Goal: Task Accomplishment & Management: Use online tool/utility

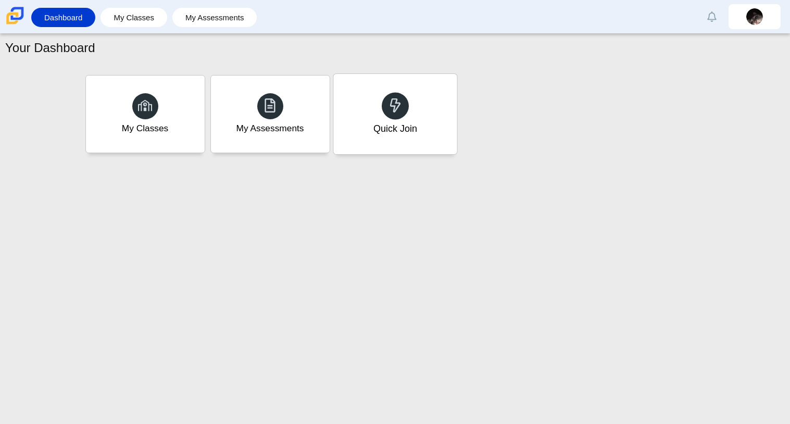
click at [428, 135] on div "Quick Join" at bounding box center [394, 114] width 123 height 80
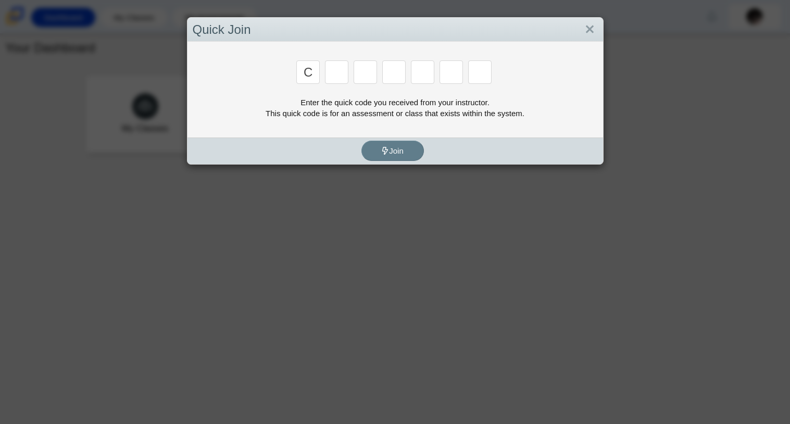
type input "c"
type input "x"
type input "h"
type input "9"
type input "m"
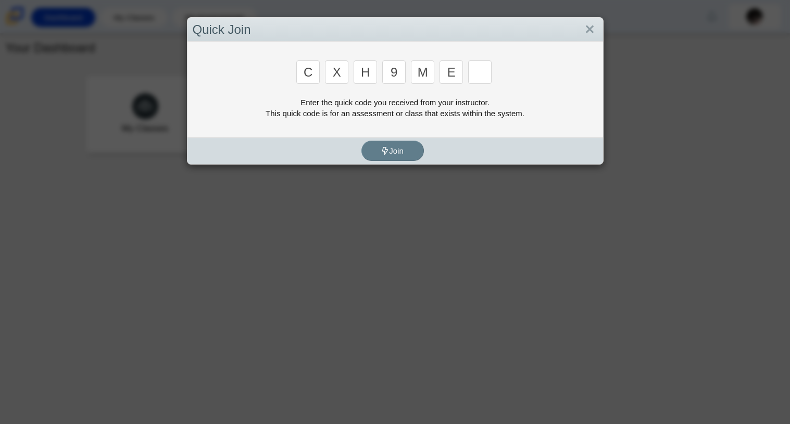
type input "e"
type input "2"
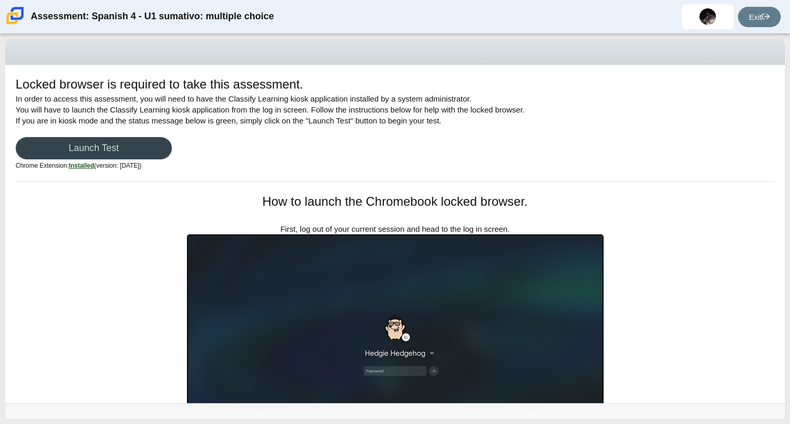
click at [139, 151] on link "Launch Test" at bounding box center [94, 148] width 156 height 22
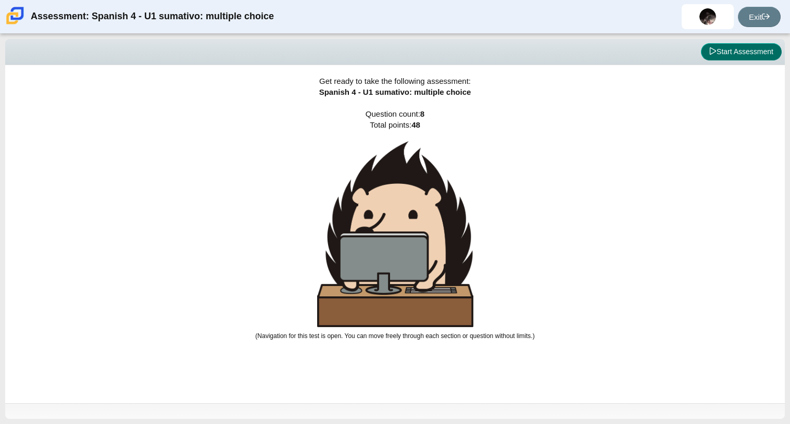
click at [736, 48] on button "Start Assessment" at bounding box center [741, 52] width 81 height 18
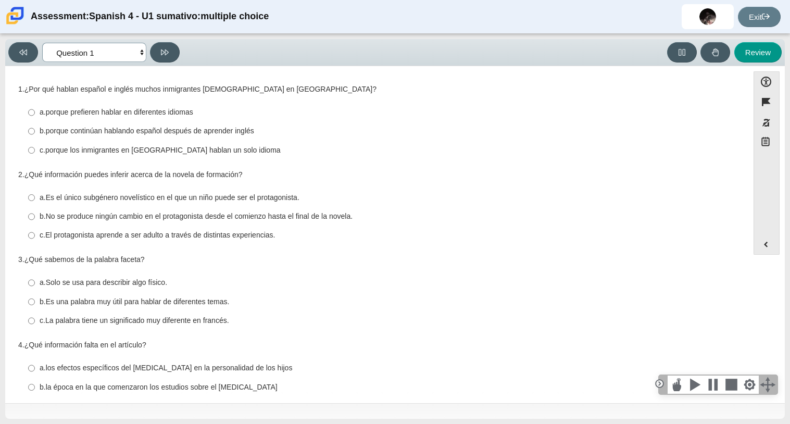
click at [138, 54] on select "Comprensión auditiva Question 1 Question 2 Question 3 Comprensión de lectura Qu…" at bounding box center [94, 52] width 104 height 19
click at [156, 51] on button at bounding box center [165, 52] width 30 height 20
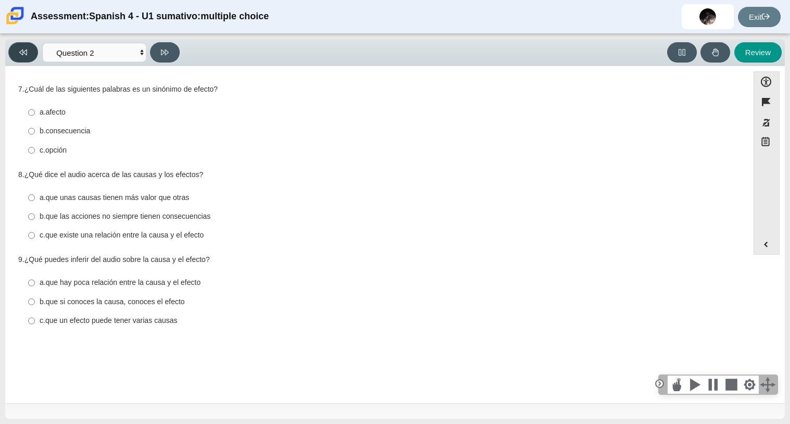
click at [21, 45] on button at bounding box center [23, 52] width 30 height 20
select select "a41de488-02ac-4dd5-a09b-0381ab625a77"
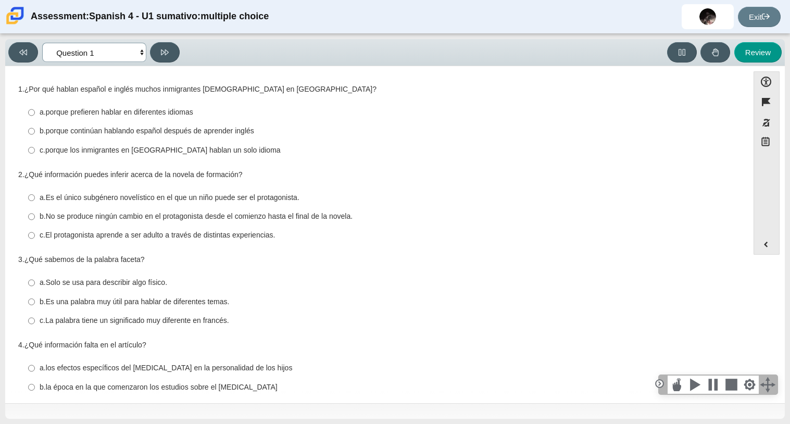
click at [130, 46] on select "Comprensión auditiva Question 1 Question 2 Question 3 Comprensión de lectura Qu…" at bounding box center [94, 52] width 104 height 19
click at [533, 187] on label "a. Es el único subgénero novelístico en el que un niño puede ser el protagonist…" at bounding box center [378, 195] width 714 height 19
click at [35, 187] on input "a. Es el único subgénero novelístico en el que un niño puede ser el protagonist…" at bounding box center [31, 195] width 7 height 19
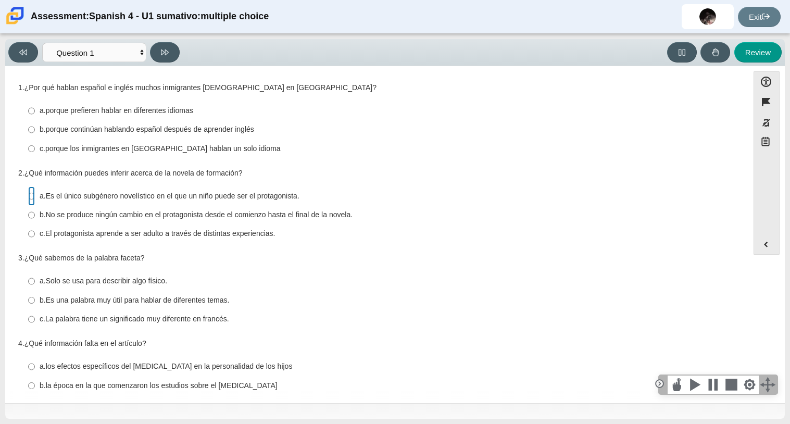
radio input "true"
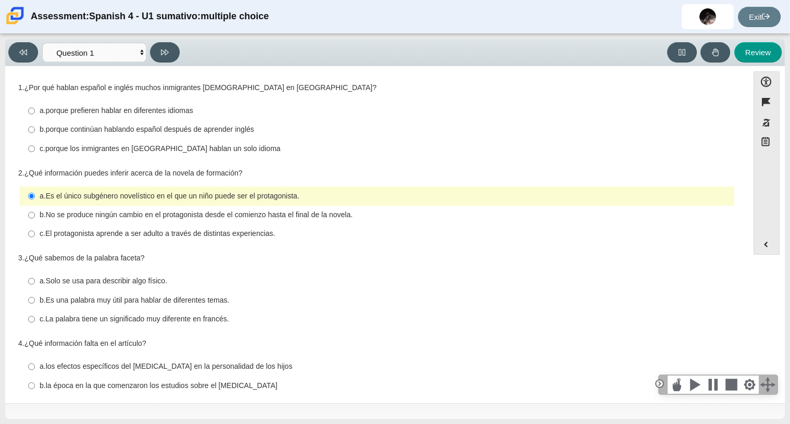
click at [533, 187] on label "a. Es el único subgénero novelístico en el que un niño puede ser el protagonist…" at bounding box center [378, 195] width 714 height 19
click at [35, 187] on input "a. Es el único subgénero novelístico en el que un niño puede ser el protagonist…" at bounding box center [31, 195] width 7 height 19
click at [27, 196] on label "a. Es el único subgénero novelístico en el que un niño puede ser el protagonist…" at bounding box center [378, 195] width 714 height 19
click at [28, 196] on input "a. Es el único subgénero novelístico en el que un niño puede ser el protagonist…" at bounding box center [31, 195] width 7 height 19
click at [167, 195] on thspan "Es el único subgénero novelístico en el que un niño puede ser el protagonista." at bounding box center [173, 195] width 254 height 9
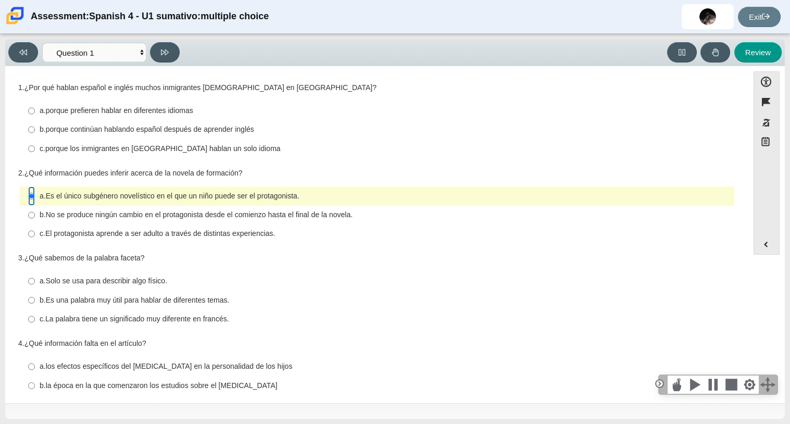
click at [35, 195] on input "a. Es el único subgénero novelístico en el que un niño puede ser el protagonist…" at bounding box center [31, 195] width 7 height 19
click at [167, 195] on thspan "Es el único subgénero novelístico en el que un niño puede ser el protagonista." at bounding box center [173, 195] width 254 height 9
click at [35, 195] on input "a. Es el único subgénero novelístico en el que un niño puede ser el protagonist…" at bounding box center [31, 195] width 7 height 19
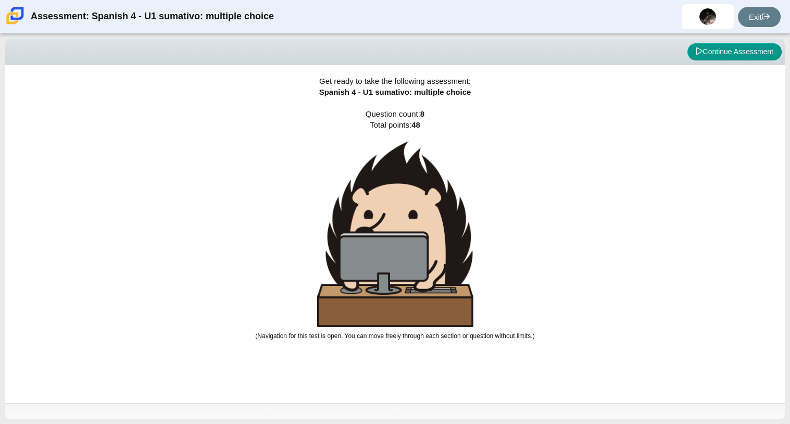
click at [740, 61] on div "Viewing Question 1 of 8 in Pacing Mode Continue Assessment" at bounding box center [395, 52] width 780 height 26
click at [740, 57] on button "Continue Assessment" at bounding box center [735, 52] width 94 height 18
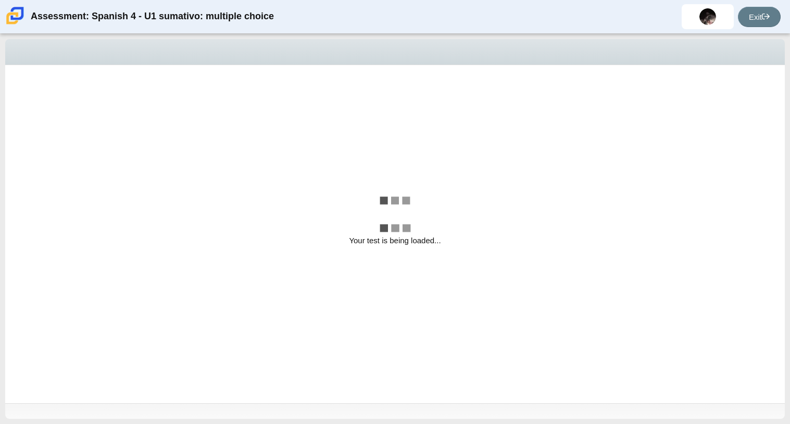
select select "a41de488-02ac-4dd5-a09b-0381ab625a77"
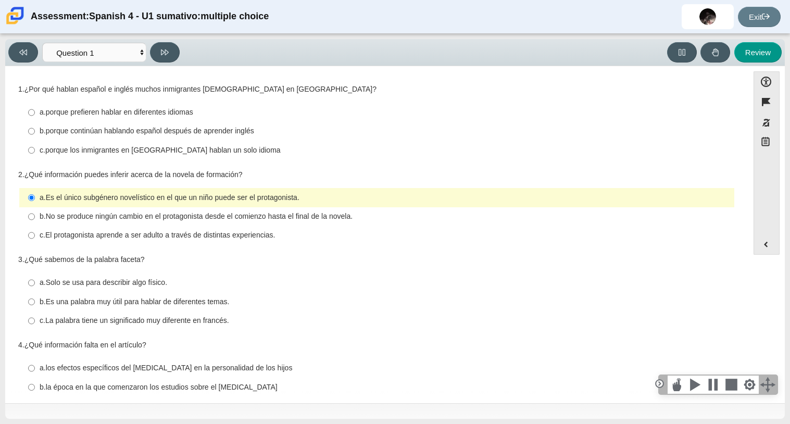
click at [254, 131] on thspan "porque continúan hablando español después de aprender inglés" at bounding box center [150, 130] width 208 height 9
click at [35, 131] on input "b. porque continúan hablando español después de aprender inglés b. porque conti…" at bounding box center [31, 131] width 7 height 19
radio input "true"
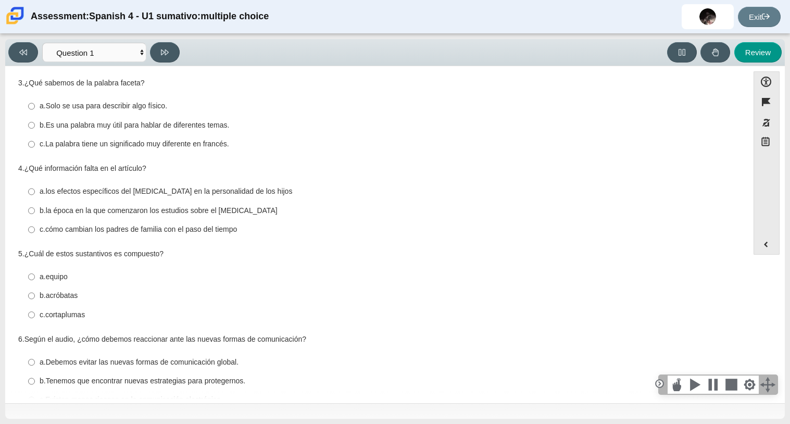
scroll to position [177, 0]
click at [230, 122] on thspan "Es una palabra muy útil para hablar de diferentes temas." at bounding box center [138, 124] width 184 height 9
click at [35, 122] on input "b. Es una palabra muy útil para hablar de diferentes temas. b. Es una palabra m…" at bounding box center [31, 124] width 7 height 19
radio input "true"
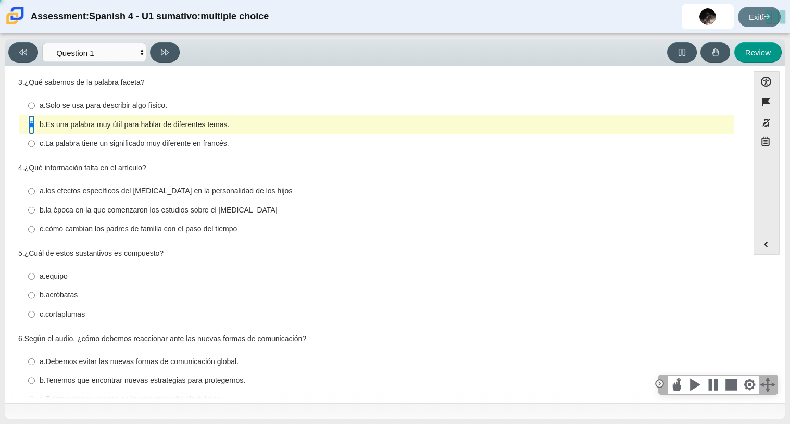
scroll to position [203, 0]
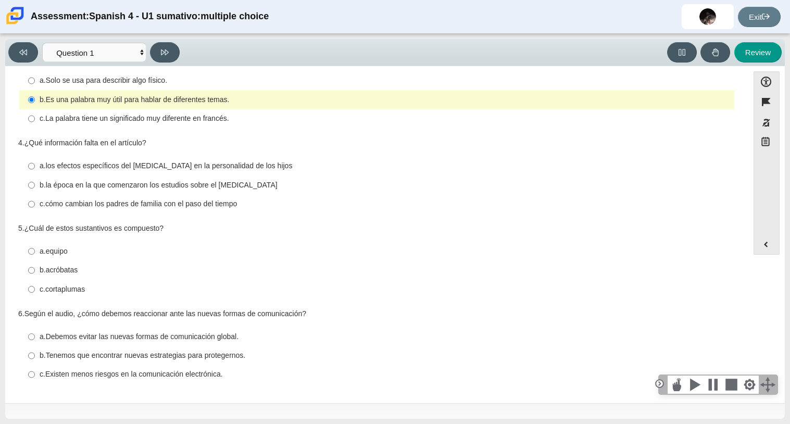
click at [208, 186] on thspan "la época en la que comenzaron los estudios sobre el orden de nacimiento" at bounding box center [162, 184] width 232 height 9
click at [35, 186] on input "b. la época en la que comenzaron los estudios sobre el orden de nacimiento b. l…" at bounding box center [31, 185] width 7 height 19
radio input "true"
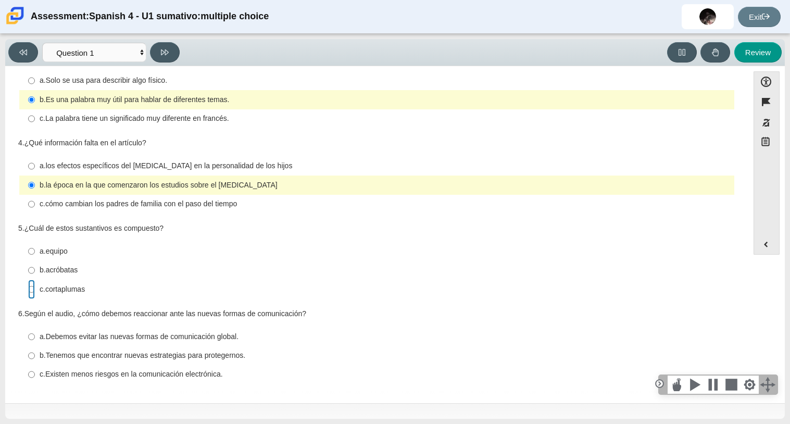
click at [29, 289] on input "c. cortaplumas c. cortaplumas" at bounding box center [31, 289] width 7 height 19
radio input "true"
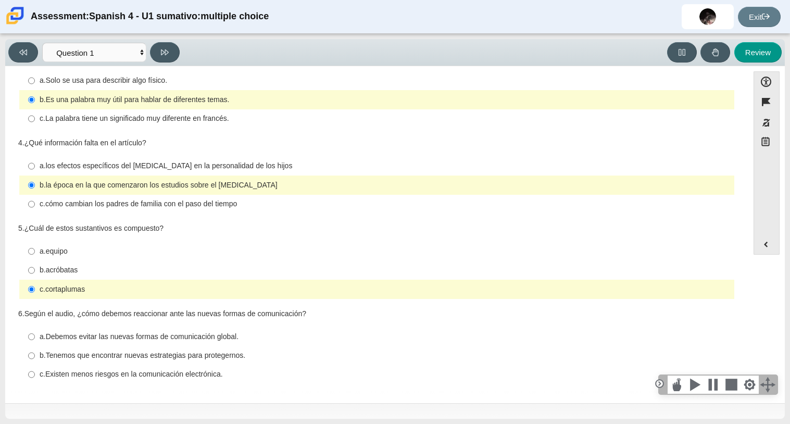
click at [244, 357] on thspan "Tenemos que encontrar nuevas estrategias para protegernos." at bounding box center [146, 355] width 200 height 9
click at [35, 357] on input "b. Tenemos que encontrar nuevas estrategias para protegernos. b. Tenemos que en…" at bounding box center [31, 355] width 7 height 19
radio input "true"
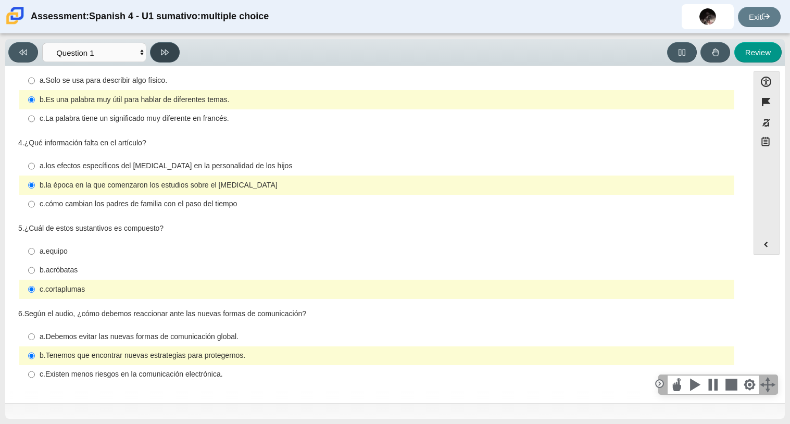
click at [170, 50] on button at bounding box center [165, 52] width 30 height 20
select select "f076714a-6747-478e-936f-d582d2f603d1"
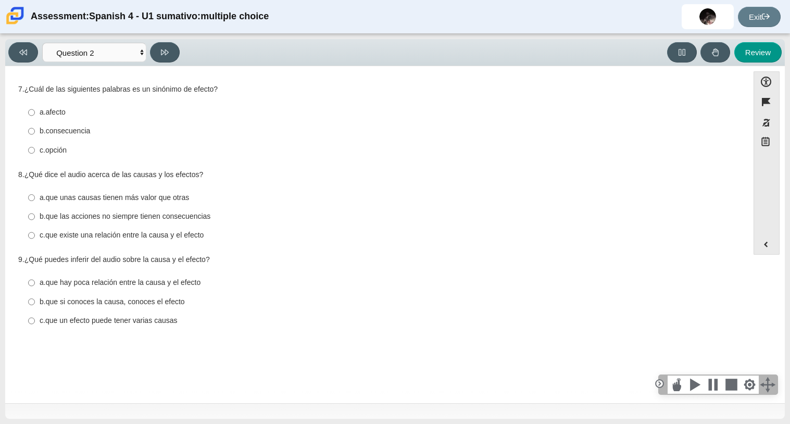
click at [59, 132] on thspan "consecuencia" at bounding box center [68, 130] width 45 height 9
click at [35, 132] on input "b. consecuencia b. consecuencia" at bounding box center [31, 131] width 7 height 19
radio input "true"
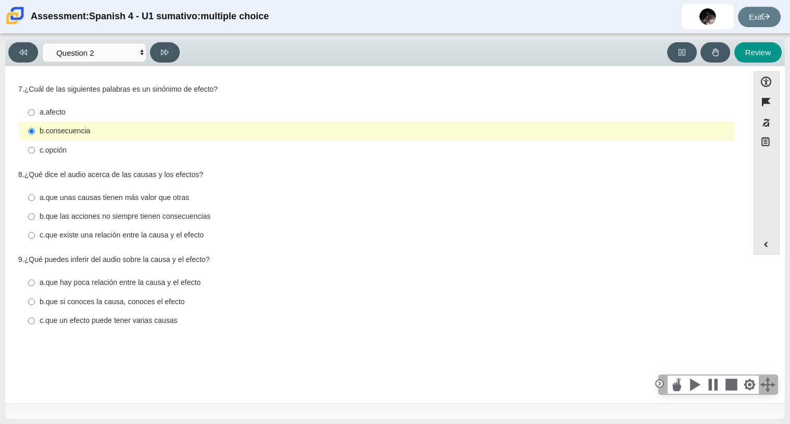
click at [166, 234] on thspan "que existe una relación entre la causa y el efecto" at bounding box center [124, 234] width 159 height 9
click at [35, 234] on input "c. que existe una relación entre la causa y el efecto c. que existe una relació…" at bounding box center [31, 235] width 7 height 19
radio input "true"
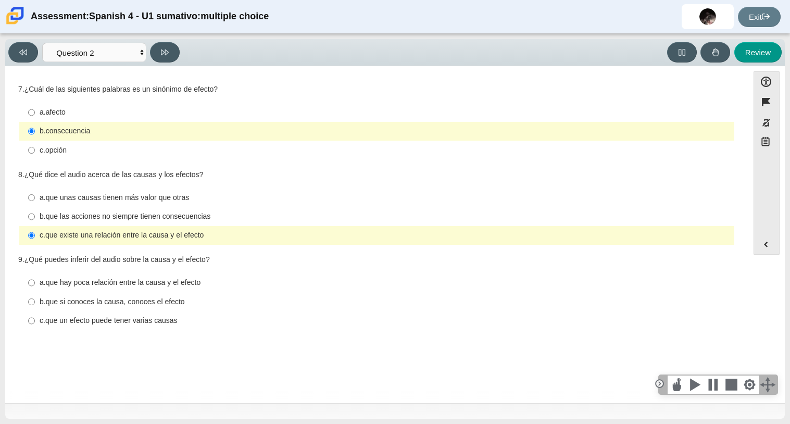
click at [115, 305] on thspan "que si conoces la causa, conoces el efecto" at bounding box center [115, 301] width 139 height 9
click at [35, 305] on input "b. que si conoces la causa, conoces el efecto b. que si conoces la causa, conoc…" at bounding box center [31, 301] width 7 height 19
radio input "true"
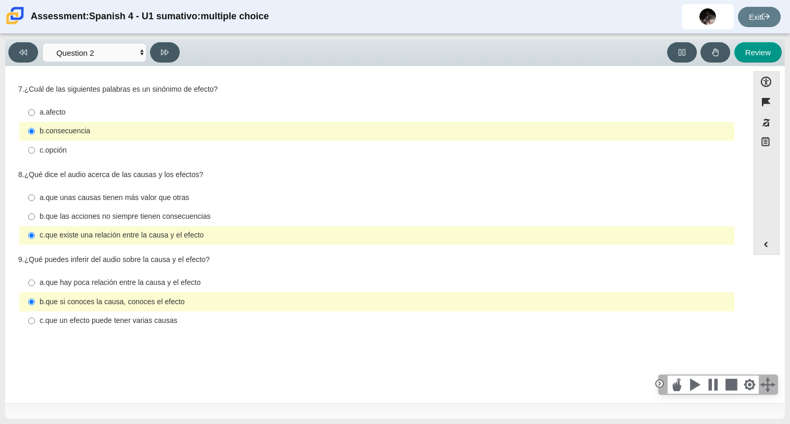
click at [194, 320] on div "c. que un efecto puede tener varias causas" at bounding box center [385, 321] width 691 height 10
click at [35, 320] on input "c. que un efecto puede tener varias causas c. que un efecto puede tener varias …" at bounding box center [31, 321] width 7 height 19
radio input "true"
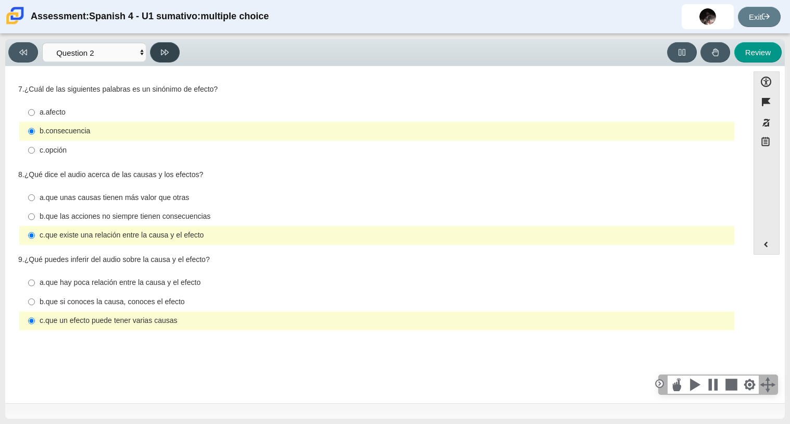
click at [166, 51] on icon at bounding box center [165, 52] width 8 height 8
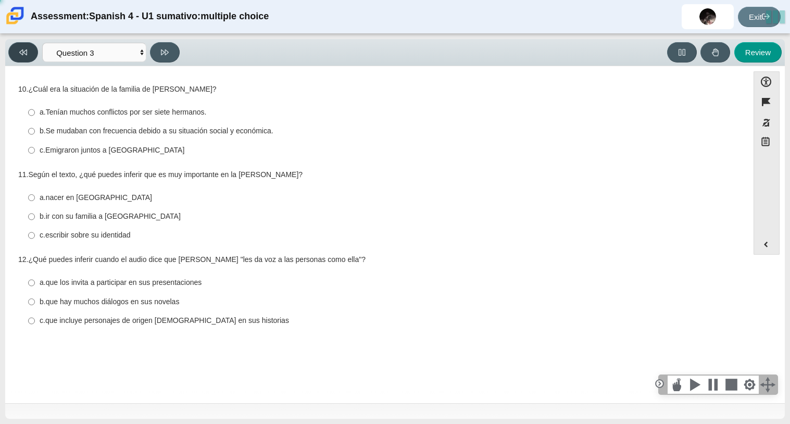
click at [14, 55] on button at bounding box center [23, 52] width 30 height 20
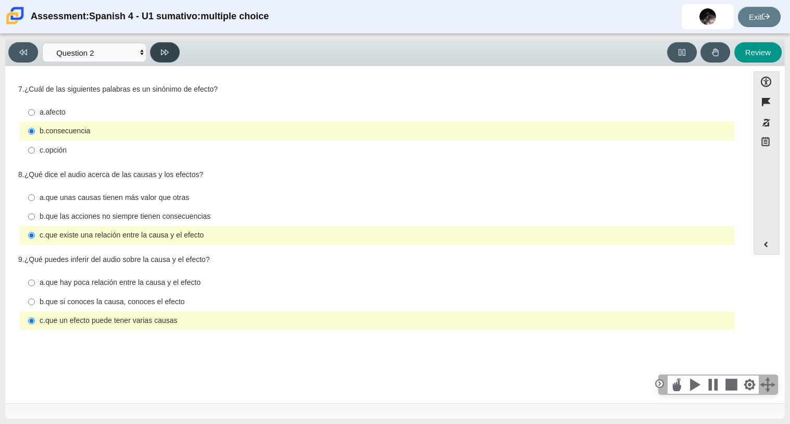
click at [171, 44] on button at bounding box center [165, 52] width 30 height 20
select select "955d698b-f94a-4dc0-b255-03112f50ff9e"
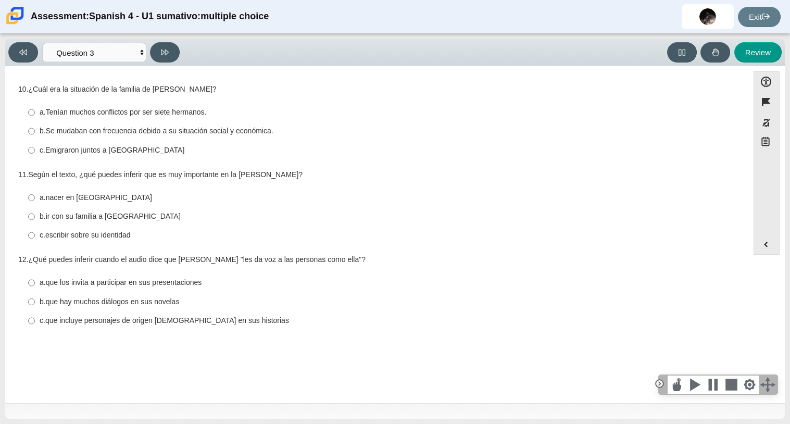
click at [135, 134] on thspan "Se mudaban con frecuencia debido a su situación social y económica." at bounding box center [160, 130] width 228 height 9
click at [35, 134] on input "b. Se mudaban con frecuencia debido a su situación social y económica. b. Se mu…" at bounding box center [31, 131] width 7 height 19
radio input "true"
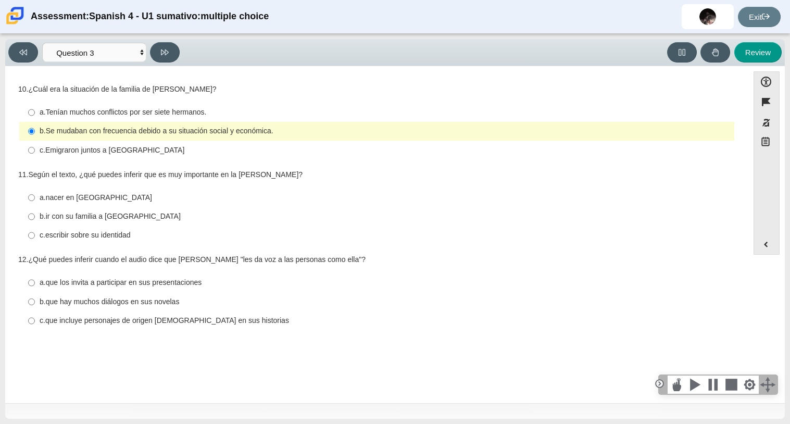
click at [142, 217] on div "b. ir con su familia a México" at bounding box center [385, 216] width 691 height 10
click at [35, 217] on input "b. ir con su familia a México b. ir con su familia a México" at bounding box center [31, 216] width 7 height 19
radio input "true"
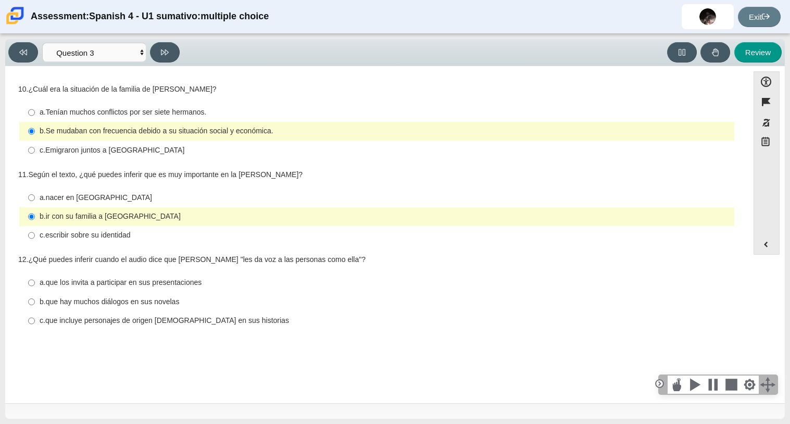
click at [146, 238] on div "c. escribir sobre su identidad" at bounding box center [385, 235] width 691 height 10
click at [35, 238] on input "c. escribir sobre su identidad c. escribir sobre su identidad" at bounding box center [31, 235] width 7 height 19
radio input "true"
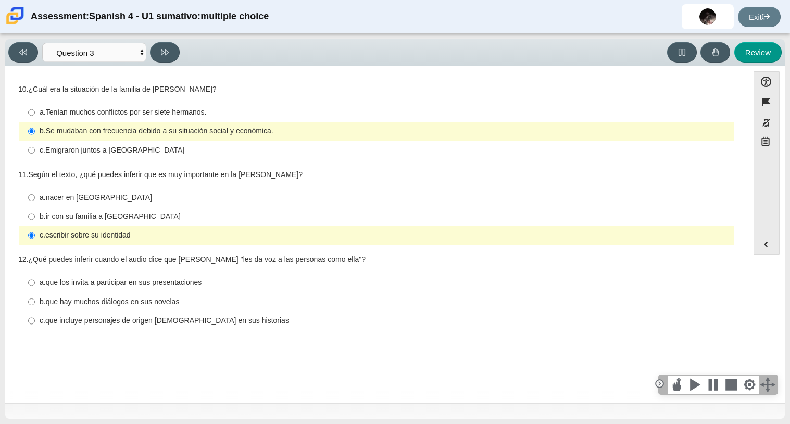
click at [189, 322] on thspan "que incluye personajes de origen mexicano en sus historias" at bounding box center [167, 320] width 244 height 9
click at [35, 322] on input "c. que incluye personajes de origen mexicano en sus historias c. que incluye pe…" at bounding box center [31, 321] width 7 height 19
radio input "true"
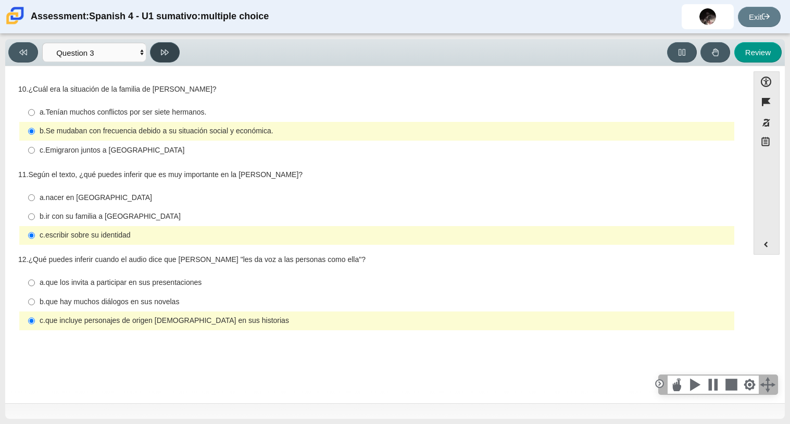
click at [167, 58] on button at bounding box center [165, 52] width 30 height 20
select select "390cf710-00ed-41bc-9fa6-d48920198324"
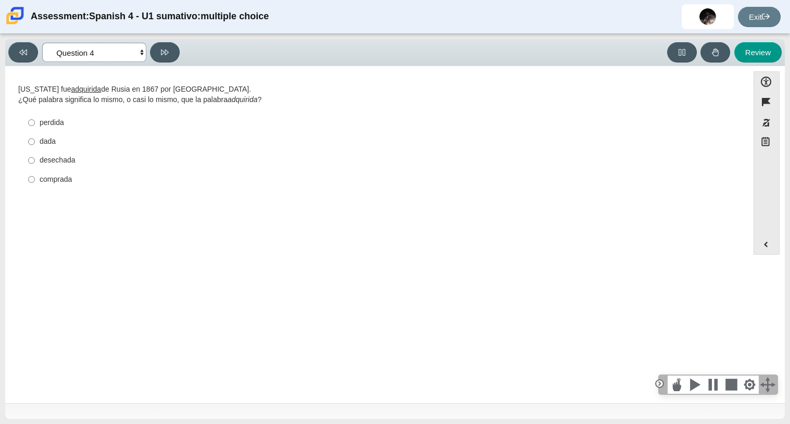
click at [121, 48] on select "Comprensión auditiva Question 1 Question 2 Question 3 Comprensión de lectura Qu…" at bounding box center [94, 52] width 104 height 19
click at [57, 160] on div "desechada" at bounding box center [385, 160] width 691 height 10
click at [35, 160] on input "desechada desechada" at bounding box center [31, 160] width 7 height 19
radio input "true"
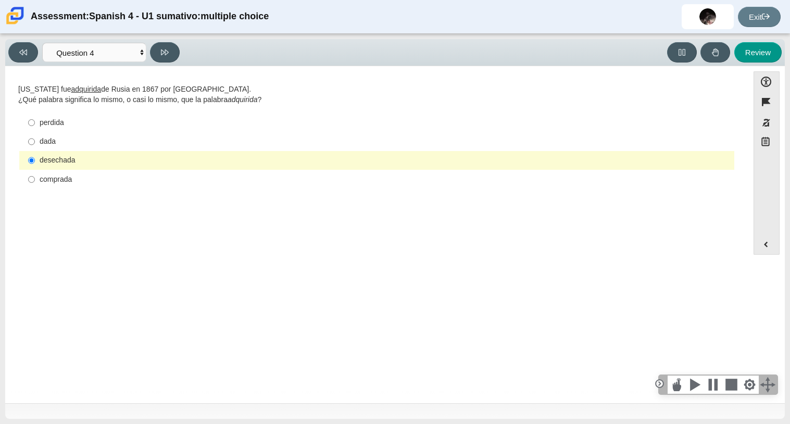
click at [58, 183] on div "comprada" at bounding box center [385, 180] width 691 height 10
click at [35, 183] on input "comprada comprada" at bounding box center [31, 179] width 7 height 19
radio input "true"
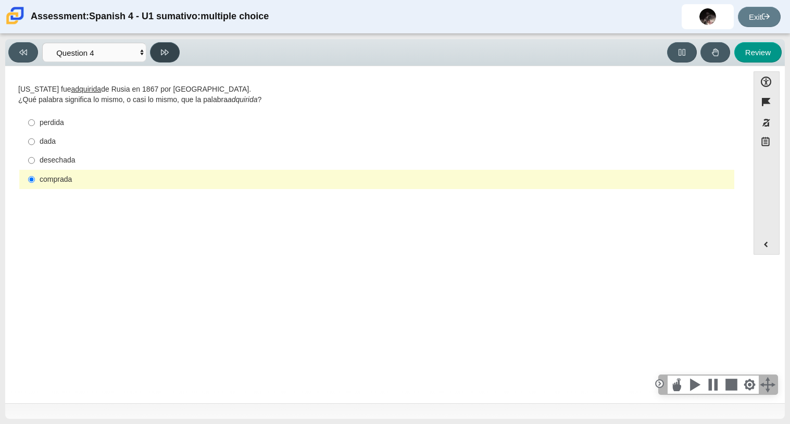
click at [160, 52] on button at bounding box center [165, 52] width 30 height 20
select select "de5bc71e-117a-4bdd-886d-d95d03d193af"
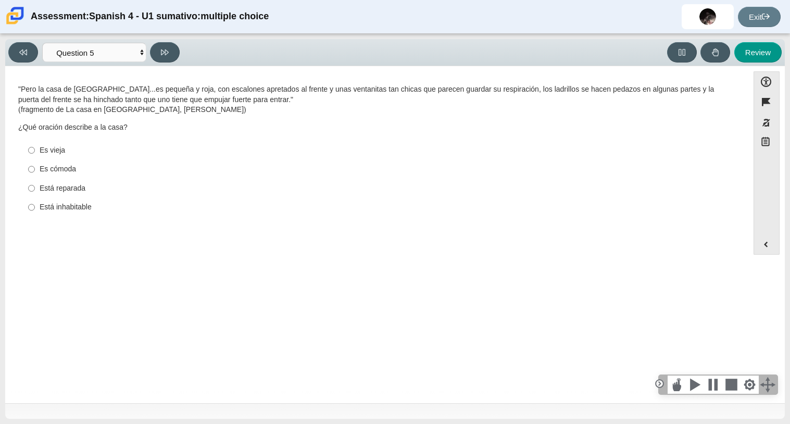
click at [189, 114] on thspan "(fragmento de La casa en Mango Street, Sandra Cisneros)" at bounding box center [132, 109] width 228 height 9
click at [74, 211] on div "Está inhabitable" at bounding box center [385, 207] width 691 height 10
click at [35, 211] on input "Está inhabitable Está inhabitable" at bounding box center [31, 207] width 7 height 19
radio input "true"
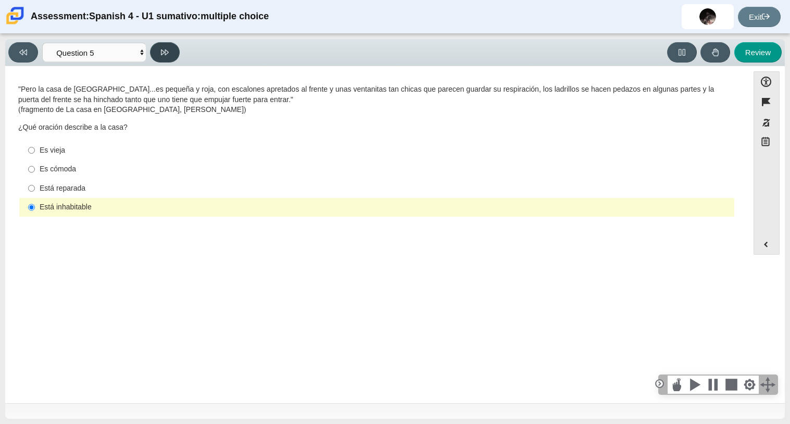
click at [156, 51] on button at bounding box center [165, 52] width 30 height 20
select select "ad9780d8-5edb-414e-87ea-0bcd5a75287a"
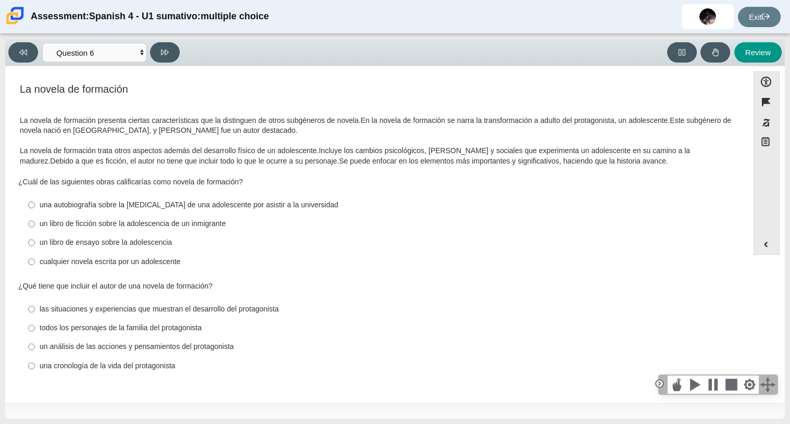
click at [293, 208] on div "una autobiografía sobre la lucha de una adolescente por asistir a la universidad" at bounding box center [385, 205] width 691 height 10
click at [35, 208] on input "una autobiografía sobre la lucha de una adolescente por asistir a la universida…" at bounding box center [31, 204] width 7 height 19
radio input "true"
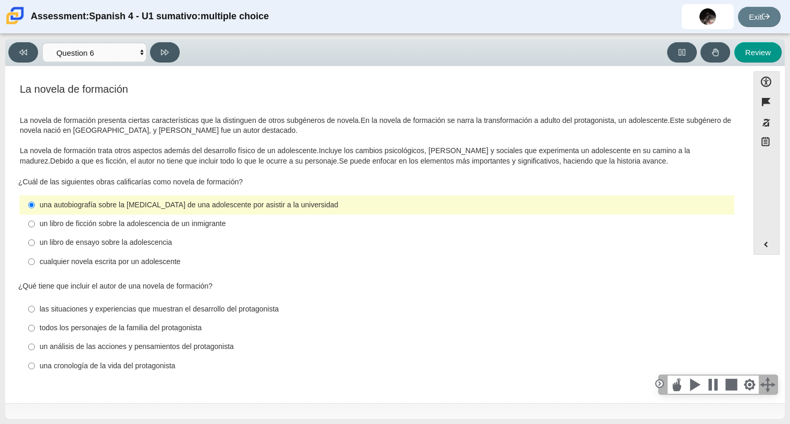
click at [252, 309] on div "las situaciones y experiencias que muestran el desarrollo del protagonista" at bounding box center [385, 309] width 691 height 10
click at [35, 309] on input "las situaciones y experiencias que muestran el desarrollo del protagonista las …" at bounding box center [31, 309] width 7 height 19
radio input "true"
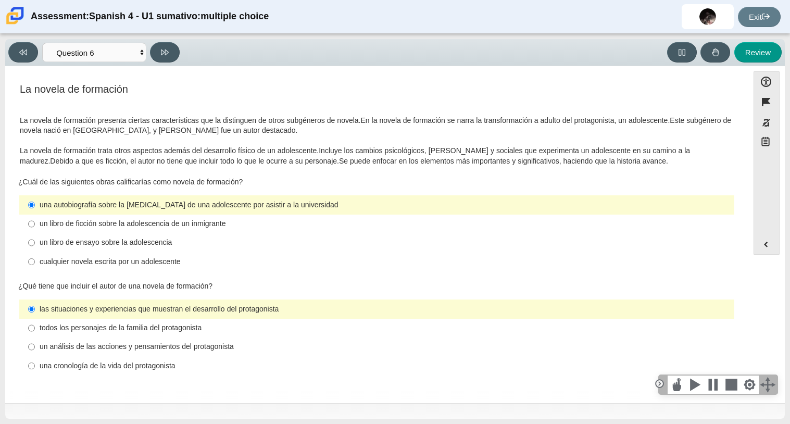
click at [148, 367] on div "una cronología de la vida del protagonista" at bounding box center [385, 366] width 691 height 10
click at [35, 367] on input "una cronología de la vida del protagonista una cronología de la vida del protag…" at bounding box center [31, 365] width 7 height 19
radio input "true"
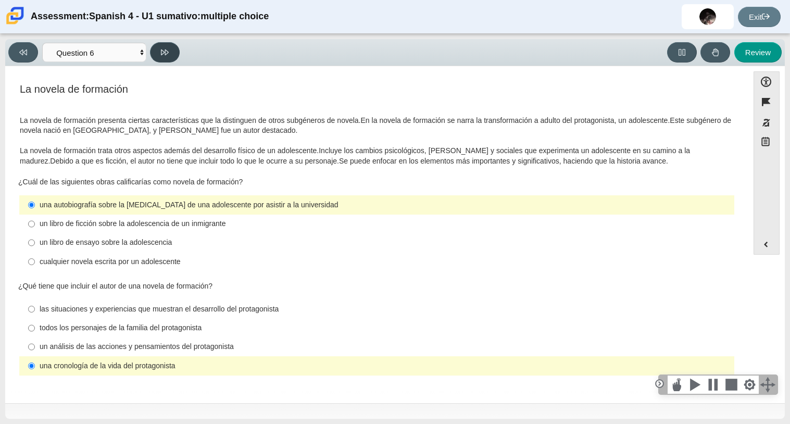
click at [157, 57] on button at bounding box center [165, 52] width 30 height 20
select select "6168cc92-63b6-45d3-a929-0b9cba560165"
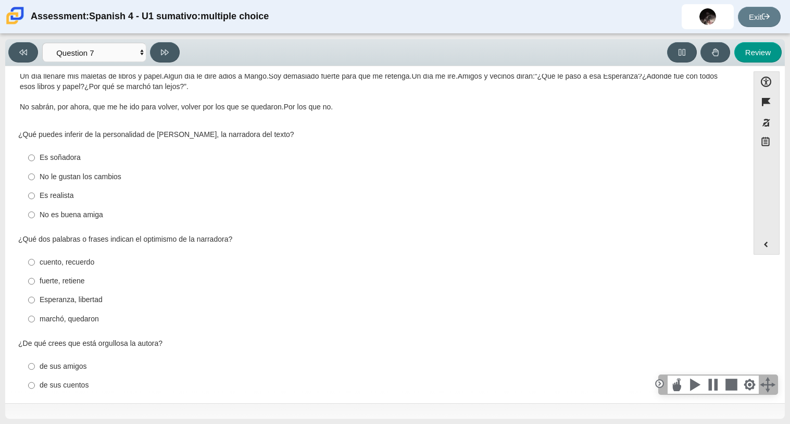
scroll to position [218, 0]
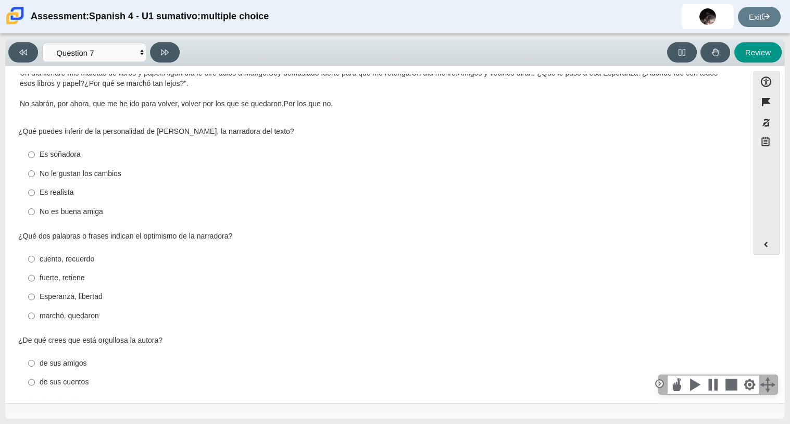
click at [79, 152] on div "Es soñadora" at bounding box center [385, 155] width 691 height 10
click at [35, 152] on input "Es soñadora Es soñadora" at bounding box center [31, 154] width 7 height 19
radio input "true"
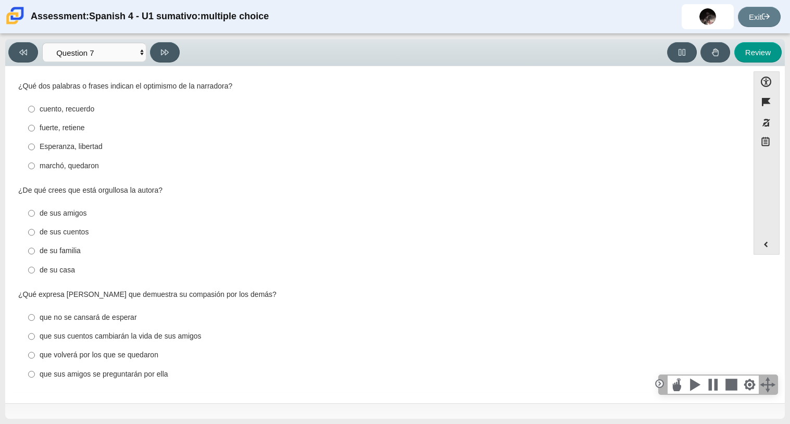
scroll to position [368, 0]
click at [73, 129] on div "fuerte, retiene" at bounding box center [385, 128] width 691 height 10
click at [35, 129] on input "fuerte, retiene fuerte, retiene" at bounding box center [31, 128] width 7 height 19
radio input "true"
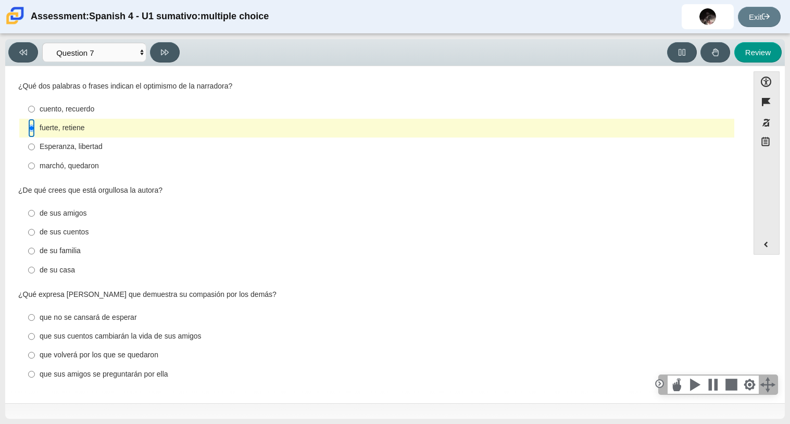
scroll to position [369, 0]
click at [49, 273] on div "de su casa" at bounding box center [385, 270] width 691 height 10
click at [35, 273] on input "de su casa de su casa" at bounding box center [31, 269] width 7 height 19
radio input "true"
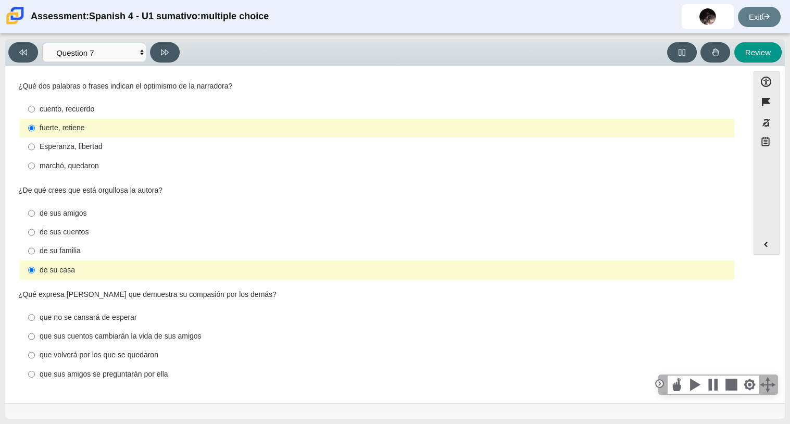
click at [135, 357] on div "que volverá por los que se quedaron" at bounding box center [385, 355] width 691 height 10
click at [35, 357] on input "que volverá por los que se quedaron que volverá por los que se quedaron" at bounding box center [31, 355] width 7 height 19
radio input "true"
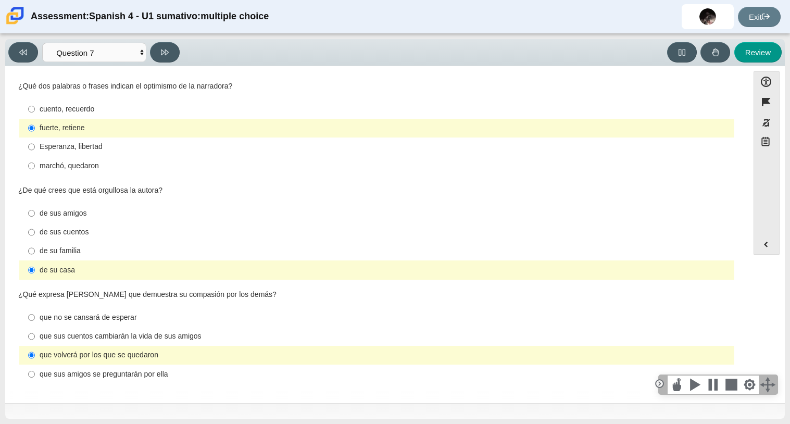
click at [148, 385] on div "La casa en Mango Street (fragmentos), Sandra Cisneros A veces Mango dice adiós …" at bounding box center [376, 52] width 733 height 677
click at [155, 378] on div "que sus amigos se preguntarán por ella" at bounding box center [385, 374] width 691 height 10
click at [35, 378] on input "que sus amigos se preguntarán por ella que sus amigos se preguntarán por ella" at bounding box center [31, 374] width 7 height 19
radio input "true"
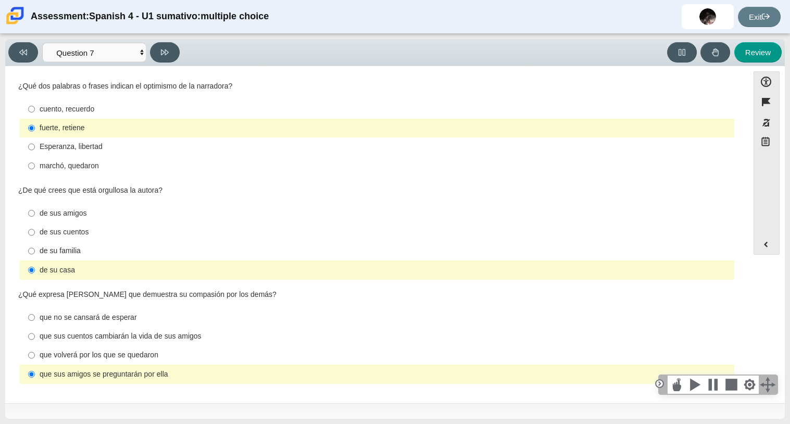
click at [160, 355] on div "que volverá por los que se quedaron" at bounding box center [385, 355] width 691 height 10
click at [35, 355] on input "que volverá por los que se quedaron que volverá por los que se quedaron" at bounding box center [31, 355] width 7 height 19
radio input "true"
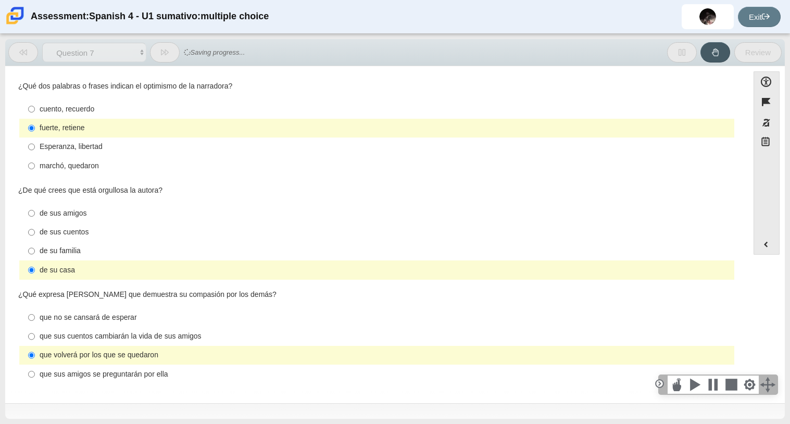
click at [150, 373] on div "que sus amigos se preguntarán por ella" at bounding box center [385, 374] width 691 height 10
click at [35, 373] on input "que sus amigos se preguntarán por ella que sus amigos se preguntarán por ella" at bounding box center [31, 374] width 7 height 19
radio input "true"
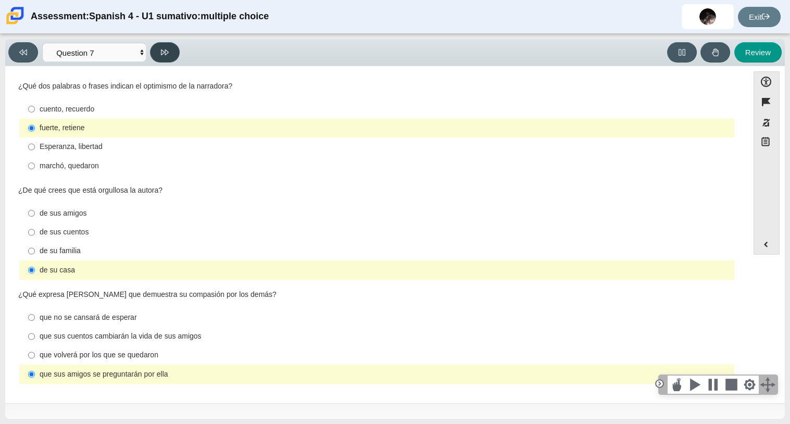
click at [159, 46] on button at bounding box center [165, 52] width 30 height 20
select select "98fe3b59-0d4b-482f-94e6-cc4dee5e60d3"
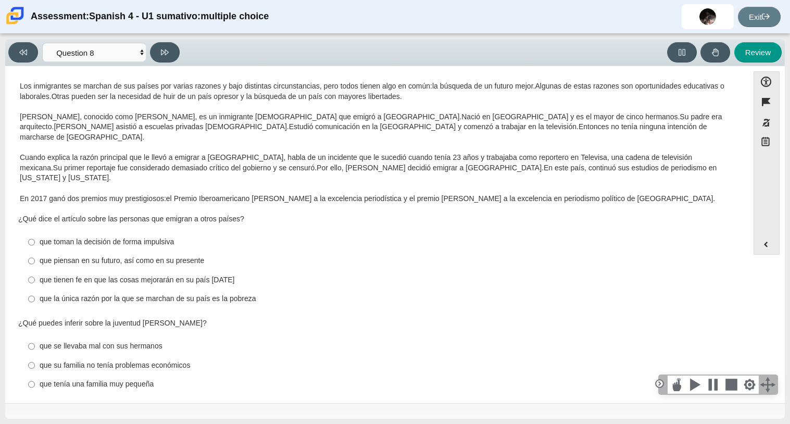
scroll to position [14, 0]
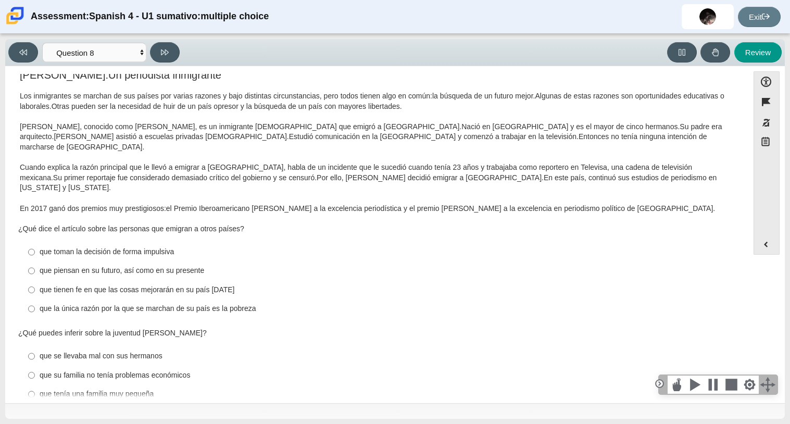
click at [135, 285] on div "que tienen fe en que las cosas mejorarán en su país natal" at bounding box center [385, 290] width 691 height 10
click at [35, 280] on input "que tienen fe en que las cosas mejorarán en su país natal que tienen fe en que …" at bounding box center [31, 289] width 7 height 19
radio input "true"
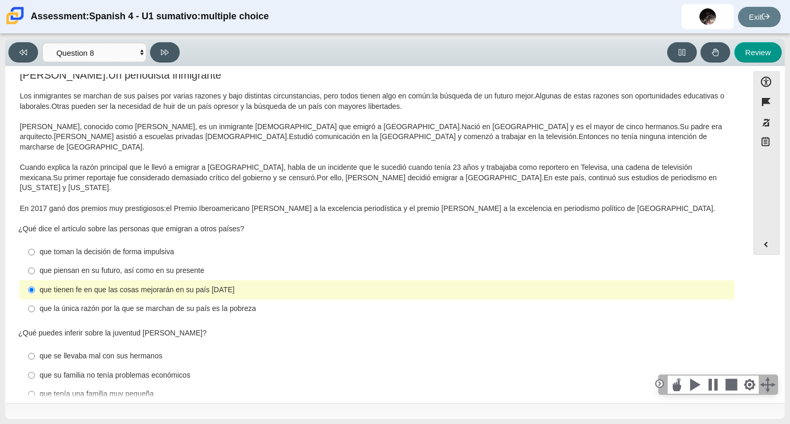
click at [163, 266] on div "que piensan en su futuro, así como en su presente" at bounding box center [385, 271] width 691 height 10
click at [35, 262] on input "que piensan en su futuro, así como en su presente que piensan en su futuro, así…" at bounding box center [31, 271] width 7 height 19
radio input "true"
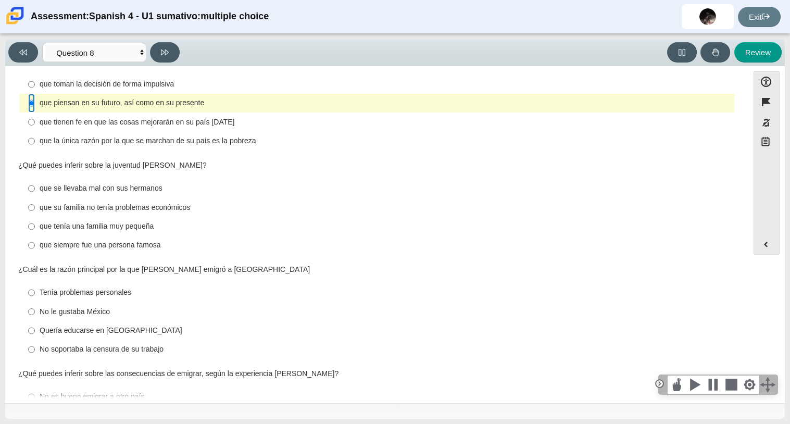
scroll to position [182, 0]
click at [127, 179] on label "que se llevaba mal con sus hermanos que se llevaba mal con sus hermanos" at bounding box center [378, 188] width 714 height 19
click at [35, 179] on input "que se llevaba mal con sus hermanos que se llevaba mal con sus hermanos" at bounding box center [31, 188] width 7 height 19
radio input "true"
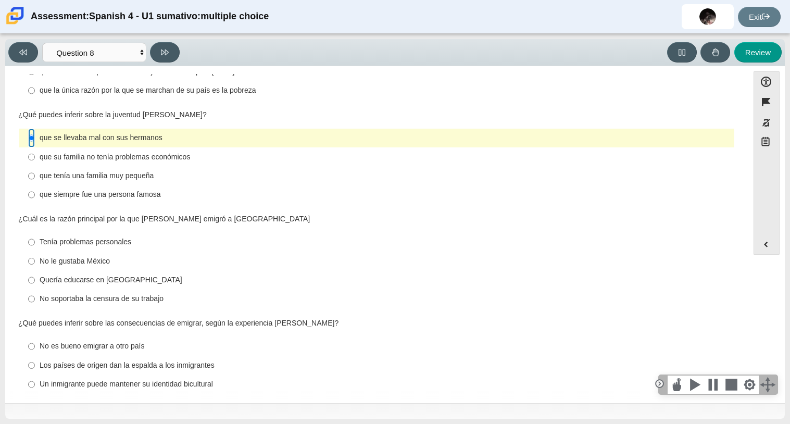
scroll to position [242, 0]
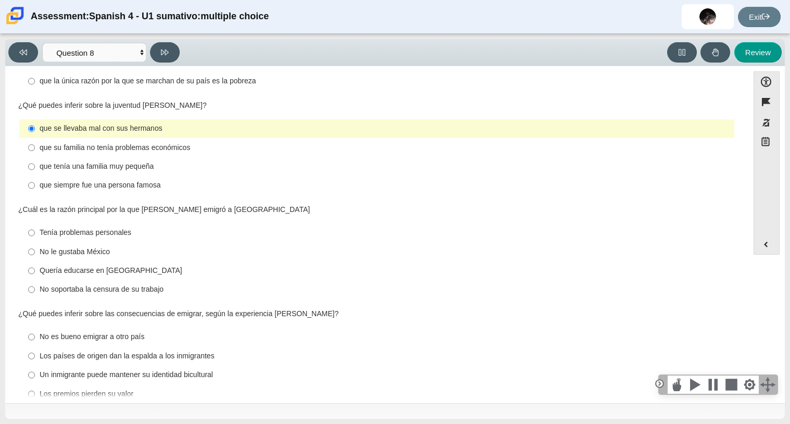
click at [87, 284] on div "No soportaba la censura de su trabajo" at bounding box center [385, 289] width 691 height 10
click at [35, 280] on input "No soportaba la censura de su trabajo No soportaba la censura de su trabajo" at bounding box center [31, 289] width 7 height 19
radio input "true"
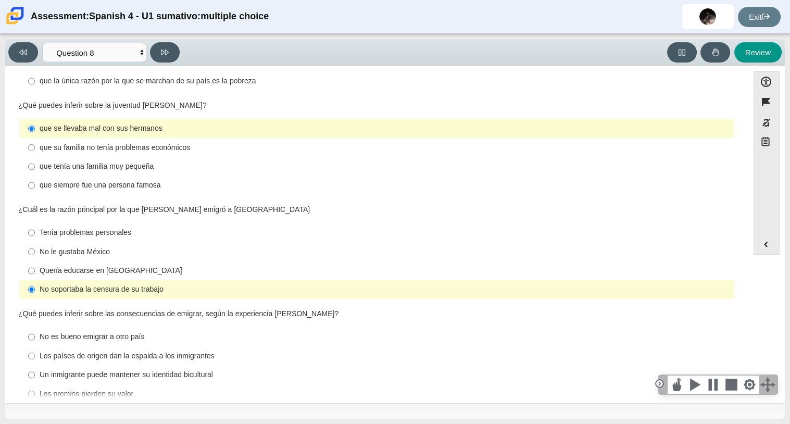
click at [102, 346] on label "Los países de origen dan la espalda a los inmigrantes Los países de origen dan …" at bounding box center [378, 355] width 714 height 19
click at [35, 346] on input "Los países de origen dan la espalda a los inmigrantes Los países de origen dan …" at bounding box center [31, 355] width 7 height 19
radio input "true"
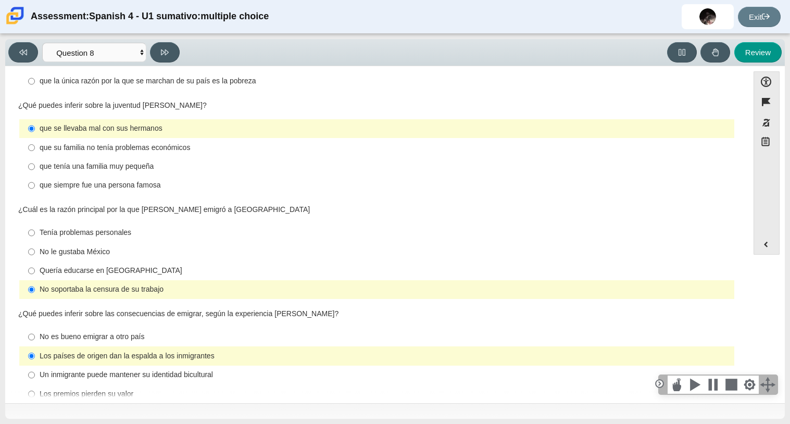
click at [117, 370] on div "Un inmigrante puede mantener su identidad bicultural" at bounding box center [385, 375] width 691 height 10
click at [35, 366] on input "Un inmigrante puede mantener su identidad bicultural Un inmigrante puede manten…" at bounding box center [31, 375] width 7 height 19
radio input "true"
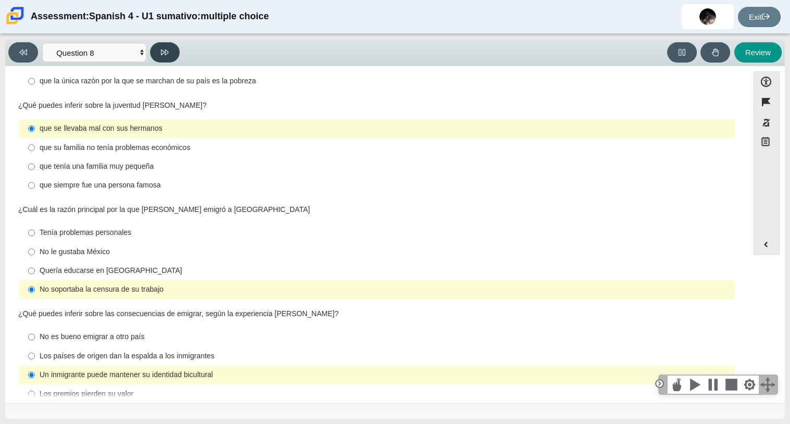
click at [170, 42] on button at bounding box center [165, 52] width 30 height 20
select select "review"
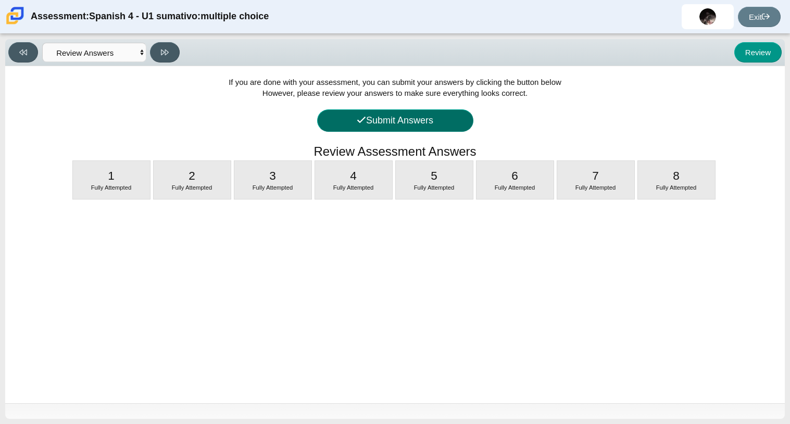
click at [384, 119] on button "Submit Answers" at bounding box center [395, 120] width 156 height 22
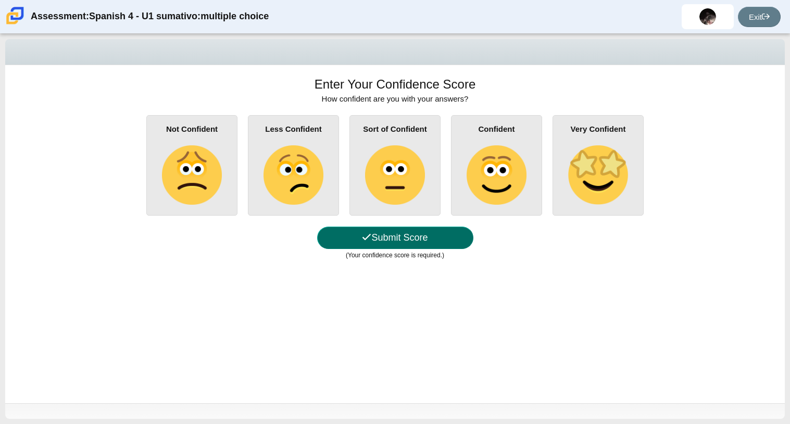
click at [364, 233] on icon at bounding box center [366, 236] width 9 height 9
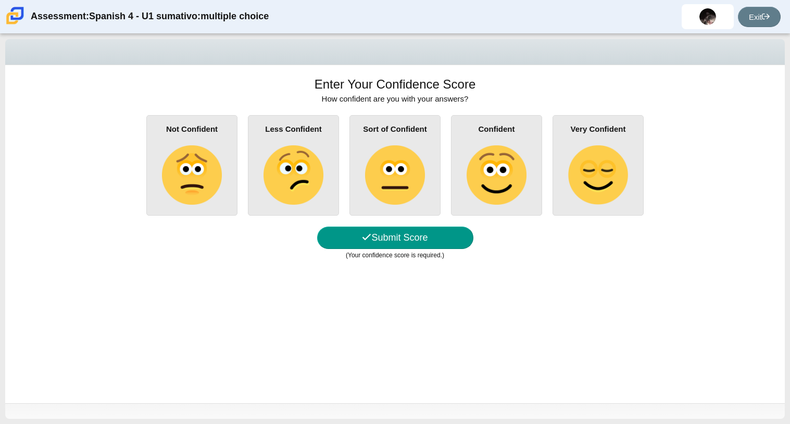
click at [377, 216] on div "Sort of Confident" at bounding box center [395, 165] width 91 height 101
click at [0, 0] on input "Sort of Confident" at bounding box center [0, 0] width 0 height 0
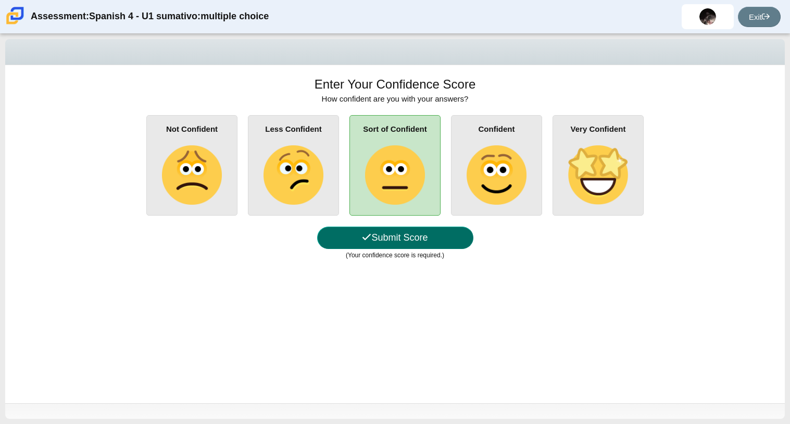
click at [387, 238] on button "Submit Score" at bounding box center [395, 238] width 156 height 22
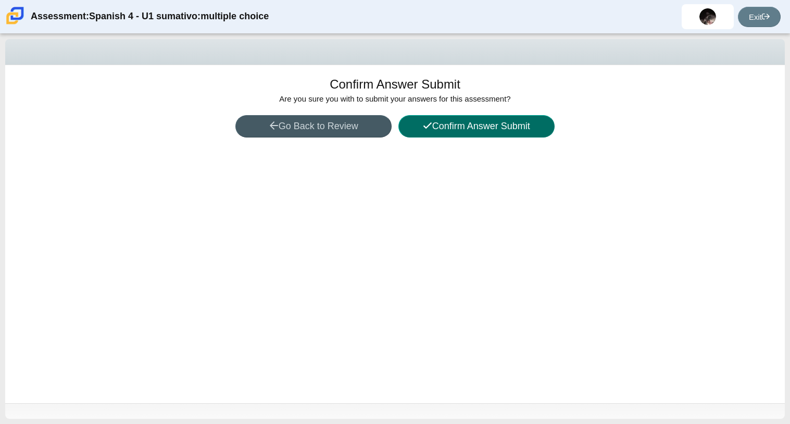
click at [468, 130] on button "Confirm Answer Submit" at bounding box center [477, 126] width 156 height 22
